Goal: Task Accomplishment & Management: Use online tool/utility

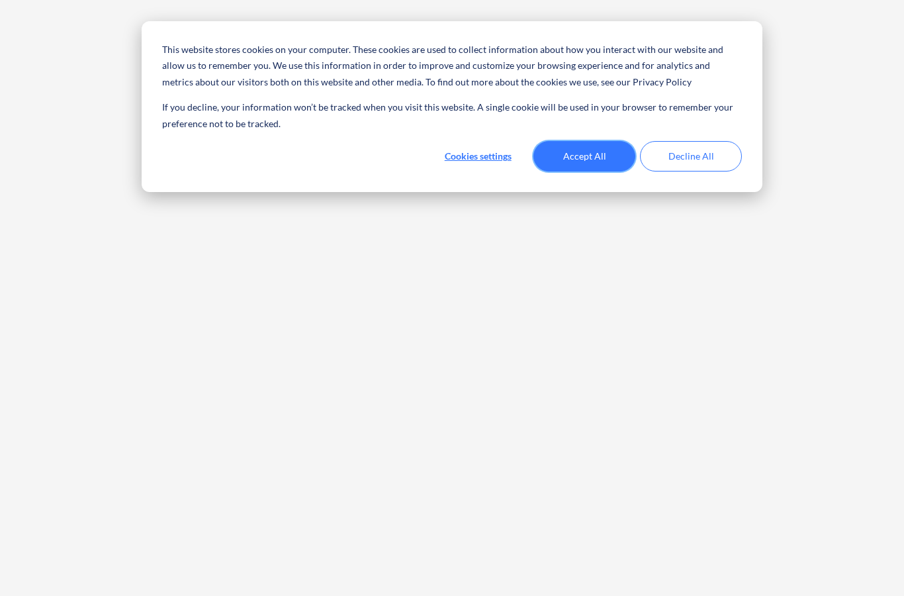
click at [592, 146] on button "Accept All" at bounding box center [585, 156] width 102 height 30
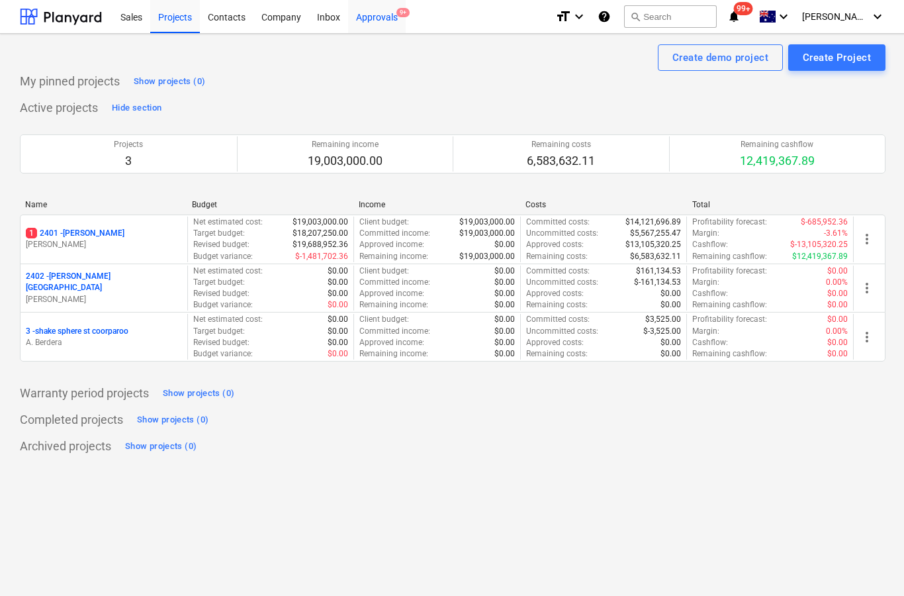
click at [385, 25] on div "Approvals 9+" at bounding box center [377, 16] width 58 height 34
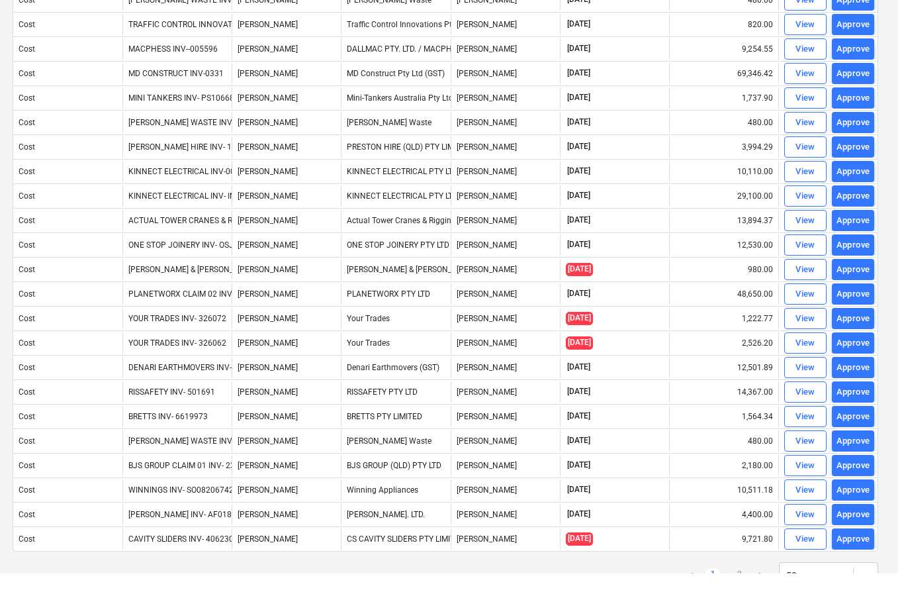
scroll to position [855, 1]
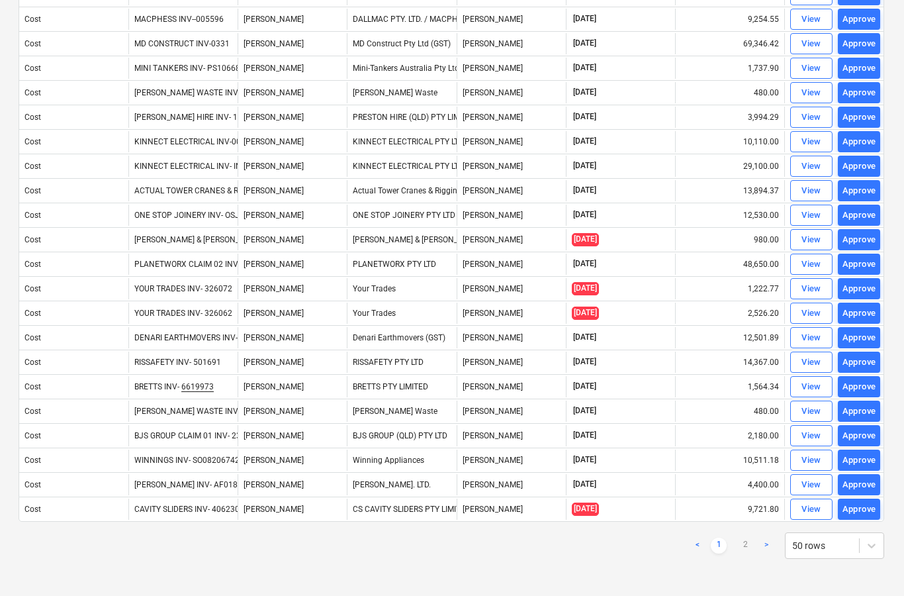
click at [769, 548] on link ">" at bounding box center [767, 546] width 16 height 16
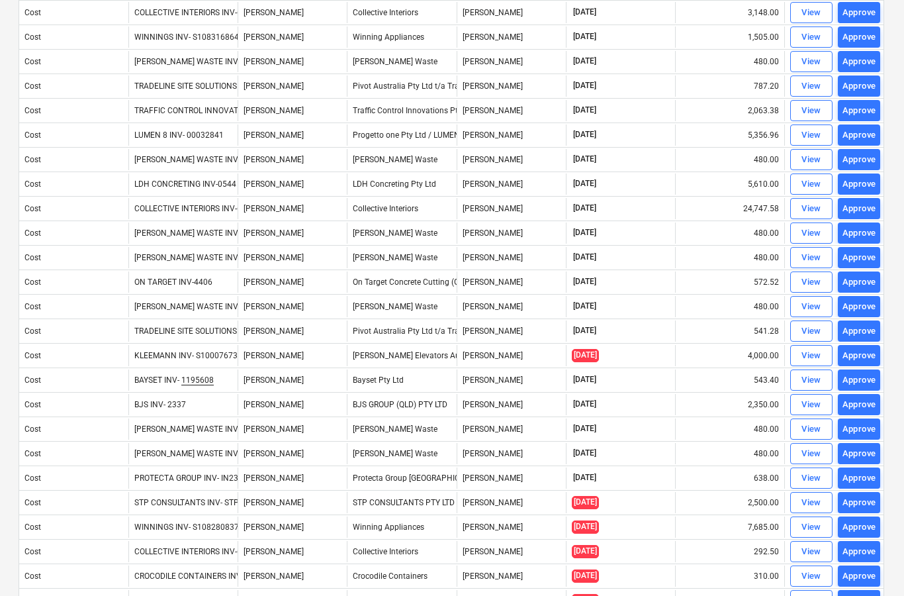
scroll to position [516, 1]
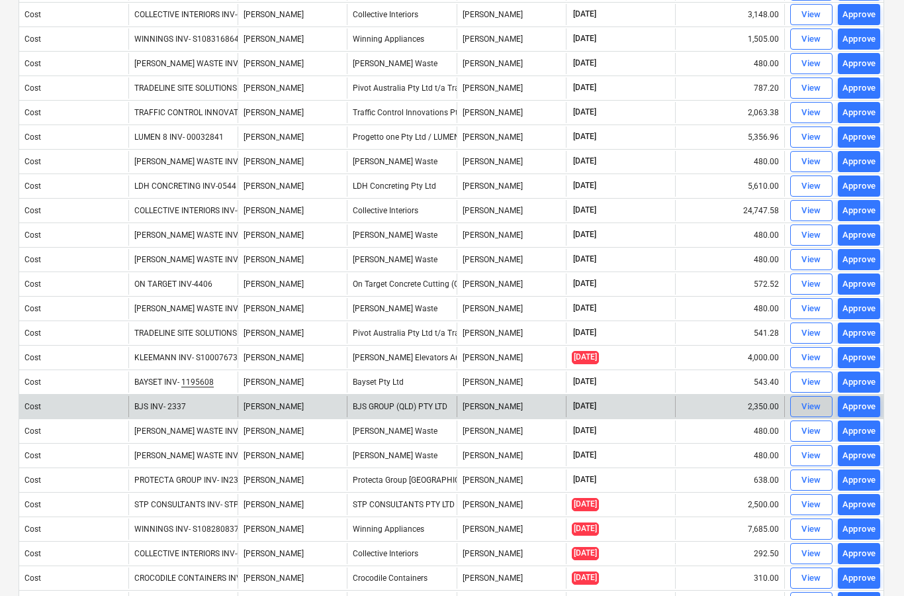
click at [808, 413] on div "View" at bounding box center [812, 406] width 20 height 15
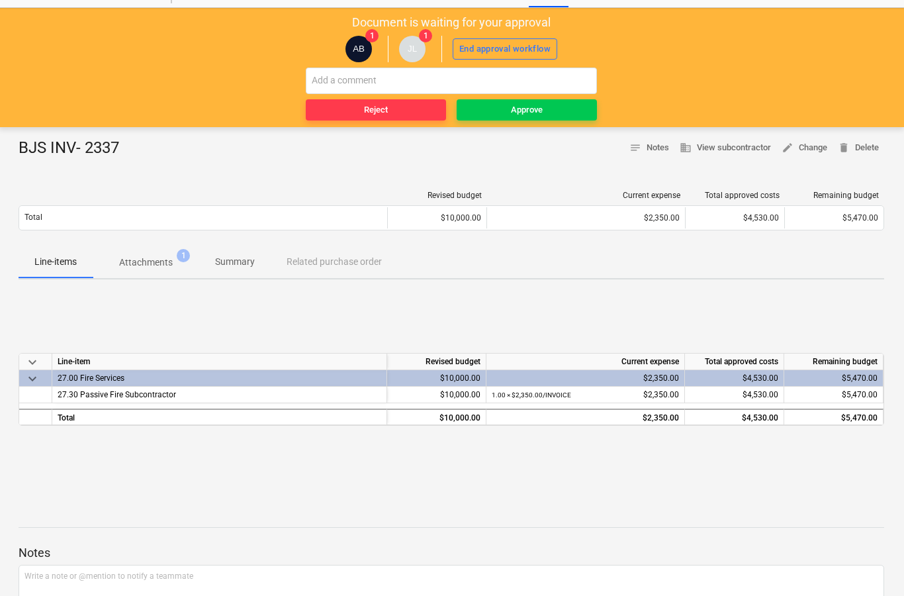
click at [147, 261] on p "Attachments" at bounding box center [146, 263] width 54 height 14
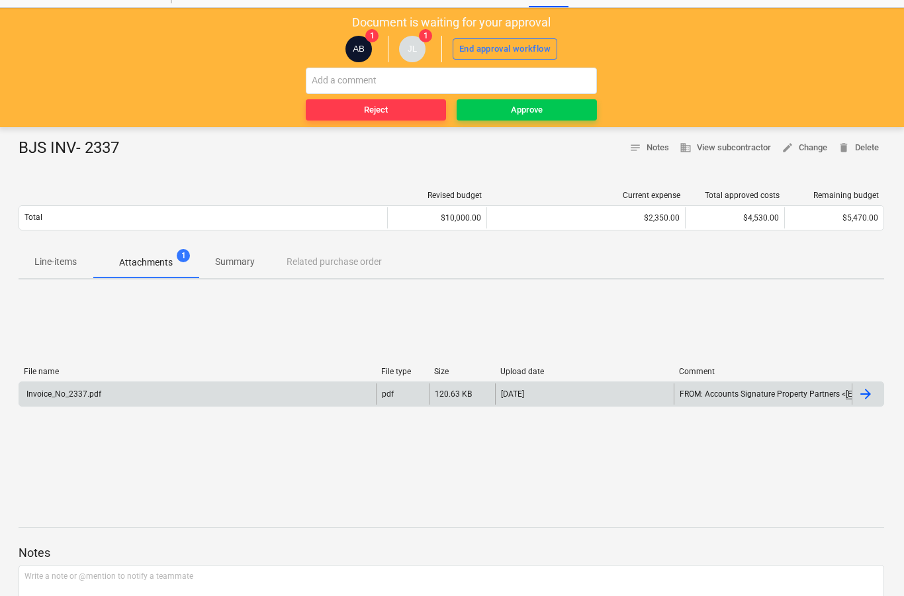
click at [872, 398] on div at bounding box center [866, 394] width 16 height 16
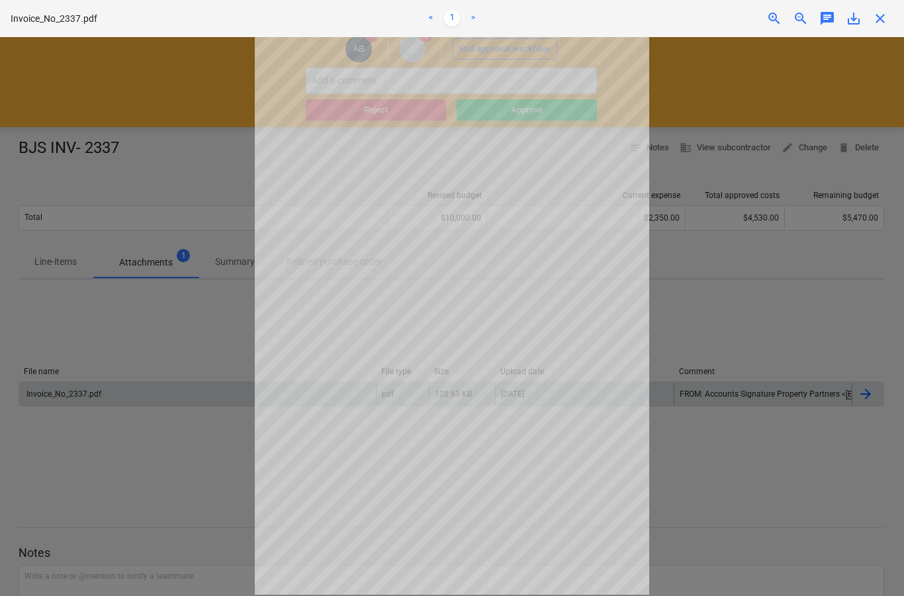
click at [881, 24] on span "close" at bounding box center [881, 19] width 16 height 16
